Goal: Task Accomplishment & Management: Manage account settings

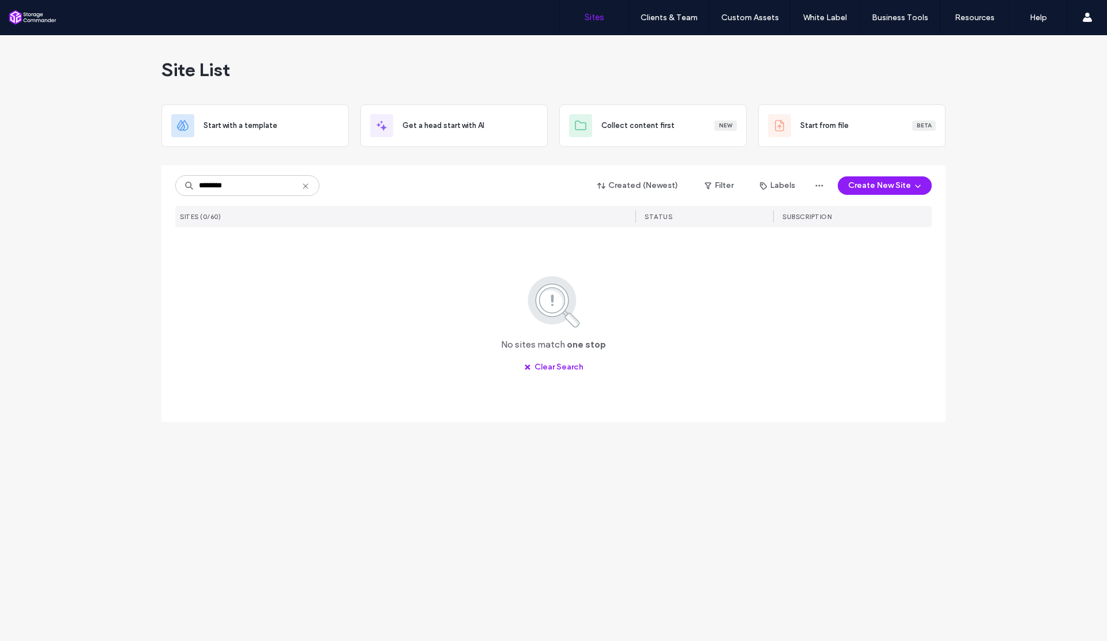
click at [215, 186] on input "********" at bounding box center [247, 185] width 144 height 21
type input "*******"
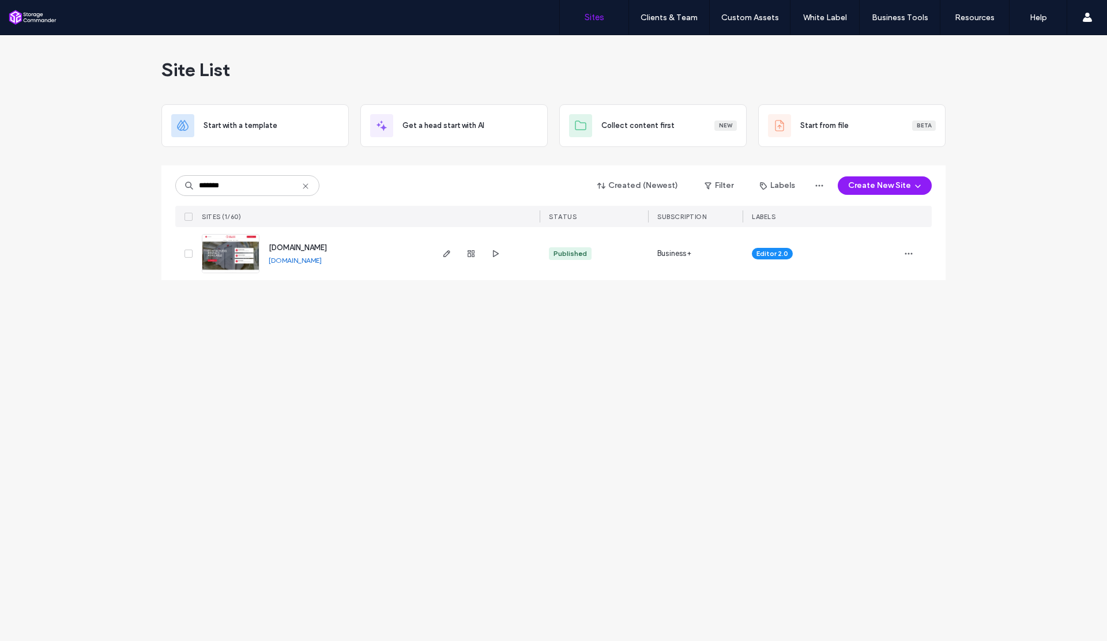
click at [322, 263] on link "[DOMAIN_NAME]" at bounding box center [295, 260] width 53 height 9
click at [472, 254] on icon "button" at bounding box center [471, 253] width 9 height 9
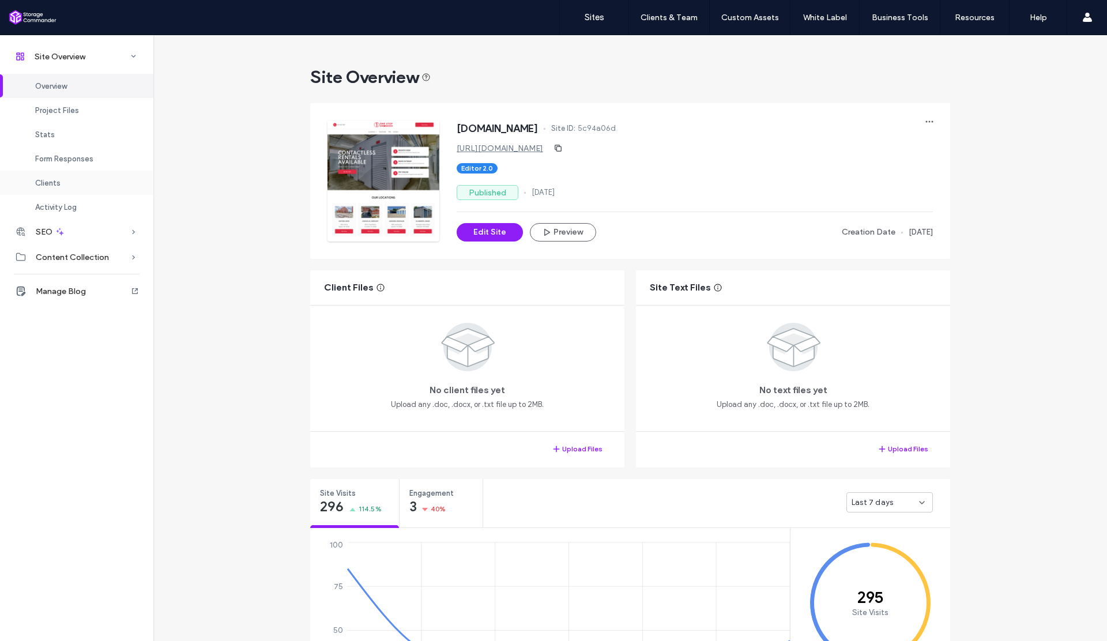
click at [92, 182] on div "Clients" at bounding box center [76, 183] width 153 height 24
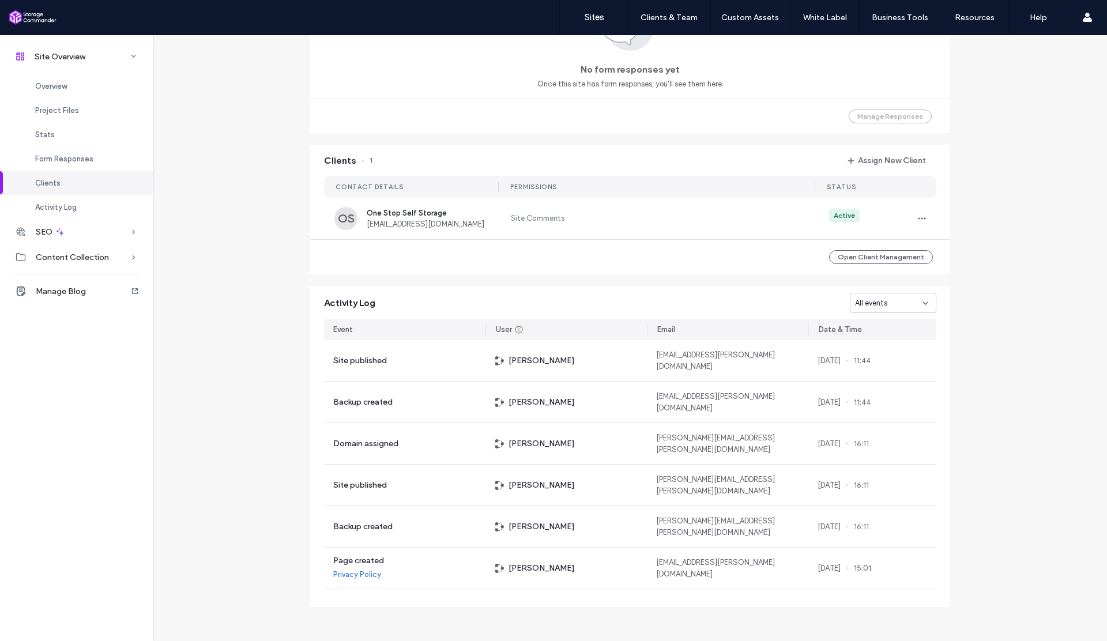
scroll to position [844, 0]
click at [920, 216] on icon "button" at bounding box center [922, 216] width 9 height 9
click at [963, 252] on div "Edit Permissions" at bounding box center [961, 246] width 103 height 22
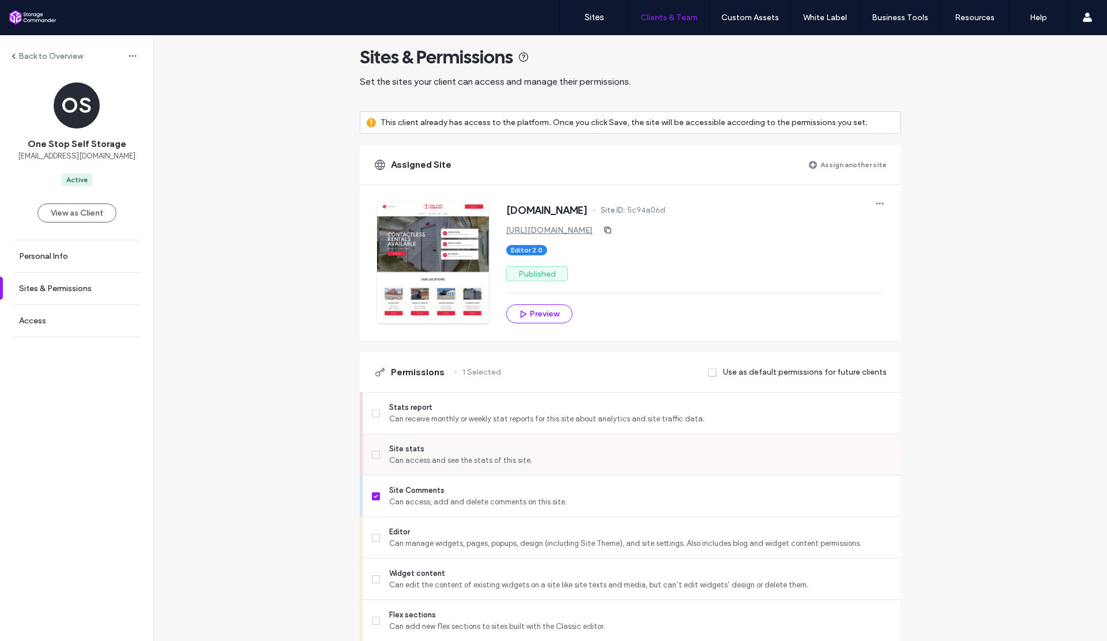
scroll to position [29, 0]
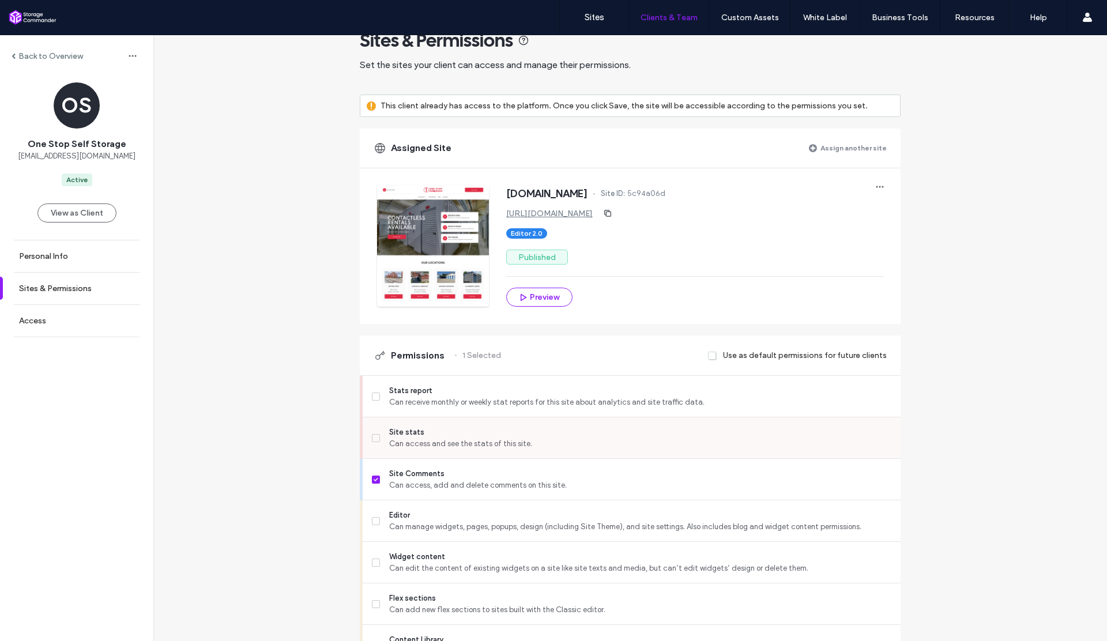
click at [374, 438] on span at bounding box center [376, 438] width 8 height 8
click at [374, 482] on span at bounding box center [376, 480] width 8 height 8
click at [374, 520] on icon at bounding box center [376, 521] width 5 height 3
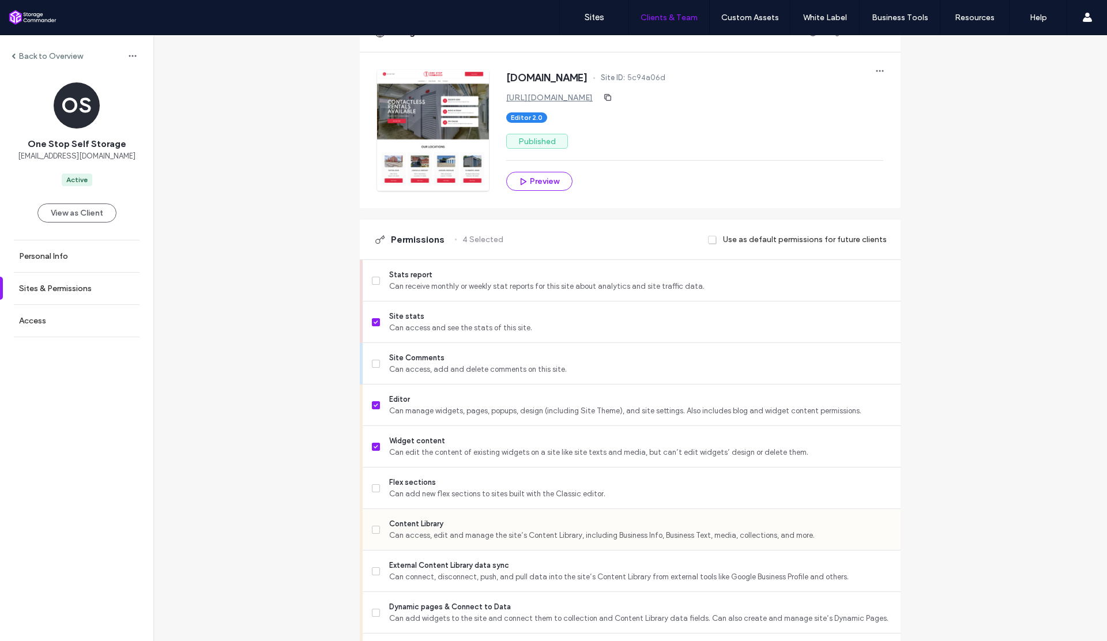
scroll to position [159, 0]
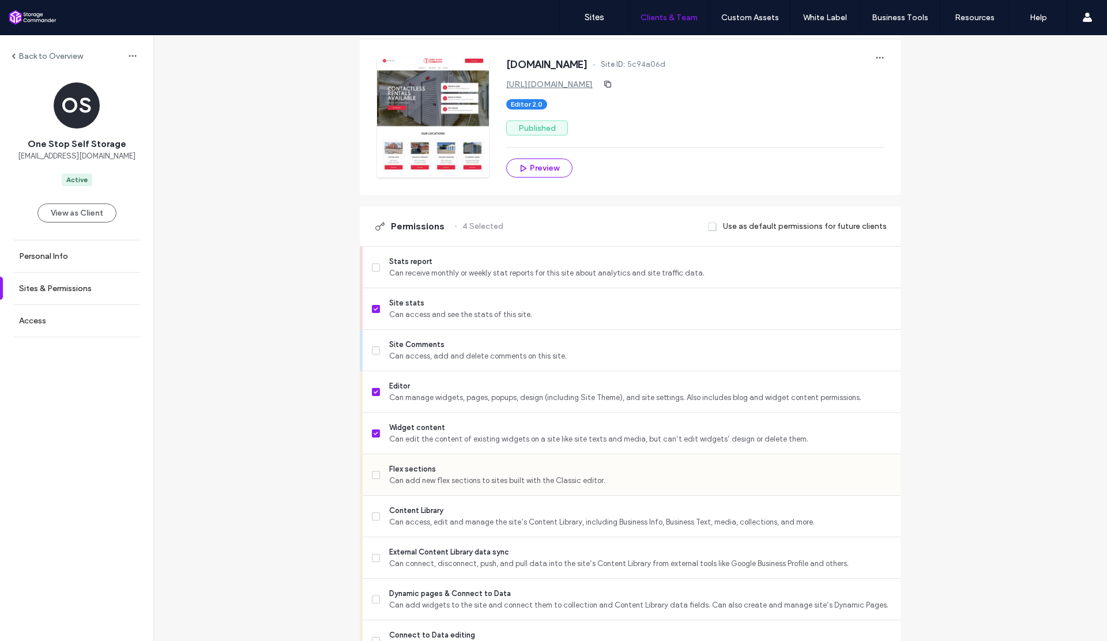
click at [372, 472] on span at bounding box center [376, 475] width 8 height 8
click at [374, 515] on icon at bounding box center [376, 516] width 4 height 3
click at [372, 566] on label "External Content Library data sync Can connect, disconnect, push, and pull data…" at bounding box center [632, 558] width 520 height 23
click at [372, 593] on label "Dynamic pages & Connect to Data Can add widgets to the site and connect them to…" at bounding box center [632, 599] width 520 height 23
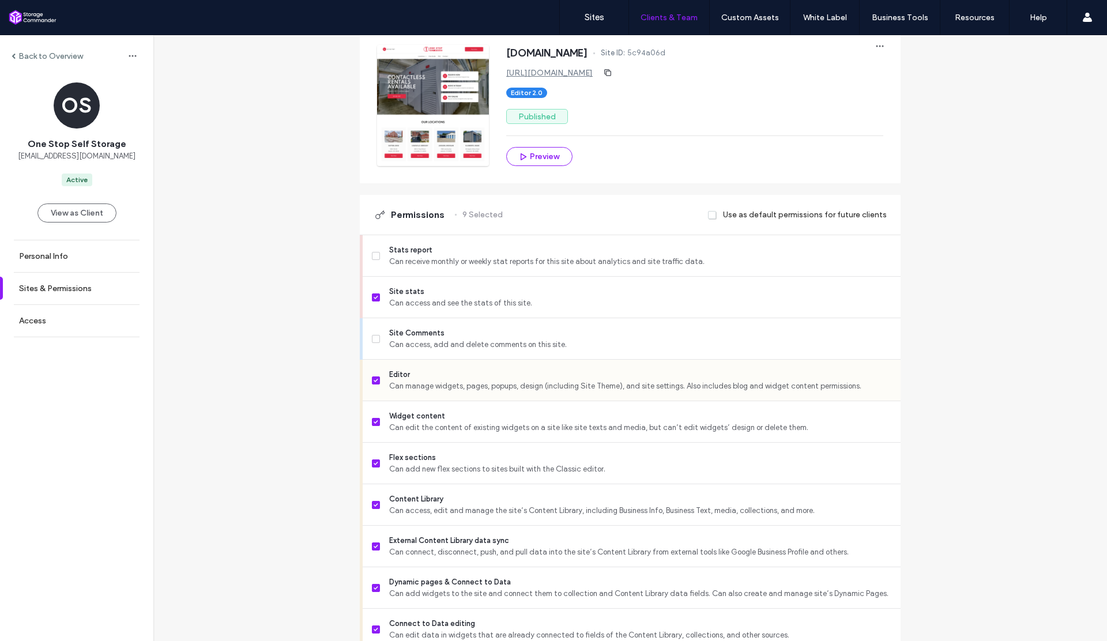
scroll to position [171, 0]
click at [374, 380] on icon at bounding box center [376, 379] width 5 height 3
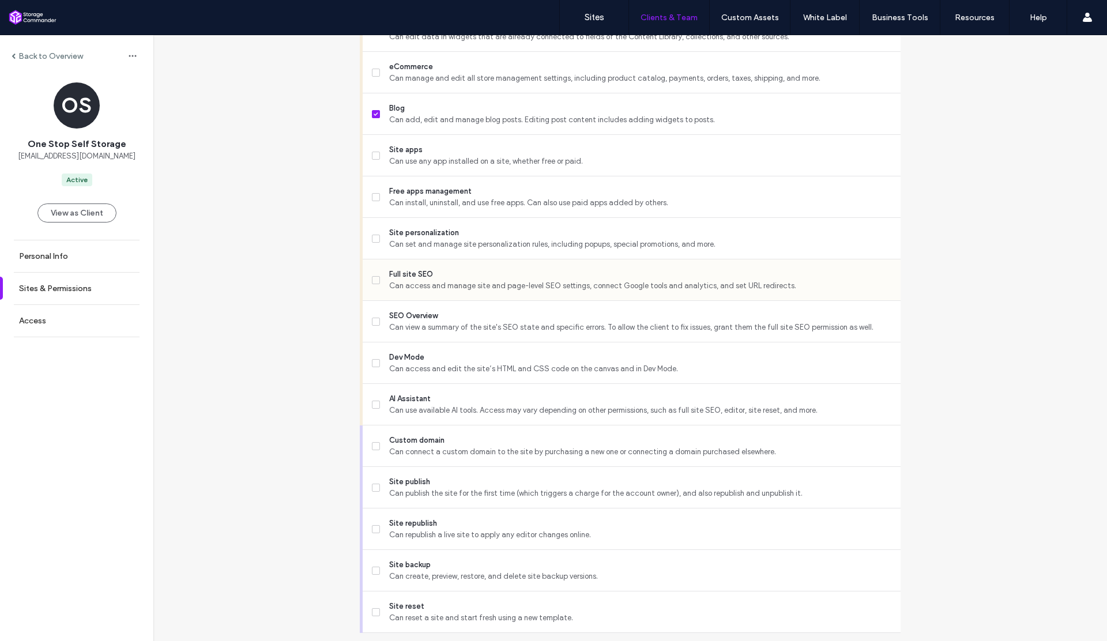
scroll to position [803, 0]
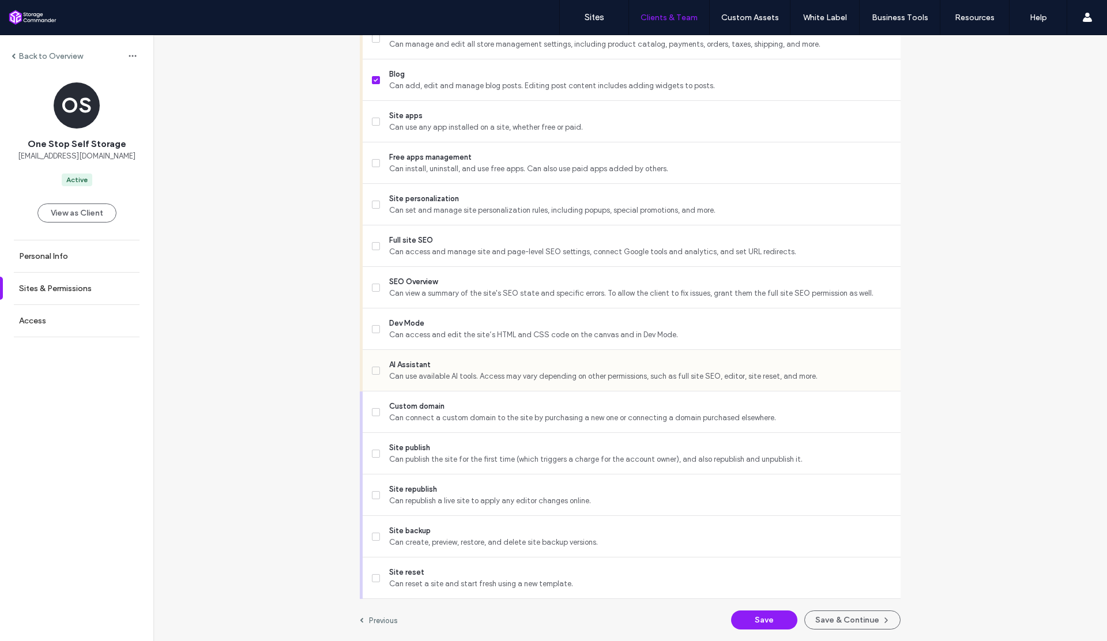
click at [374, 372] on icon at bounding box center [376, 370] width 5 height 3
click at [374, 499] on span at bounding box center [376, 495] width 8 height 8
click at [759, 621] on button "Save" at bounding box center [764, 620] width 66 height 19
